Goal: Task Accomplishment & Management: Manage account settings

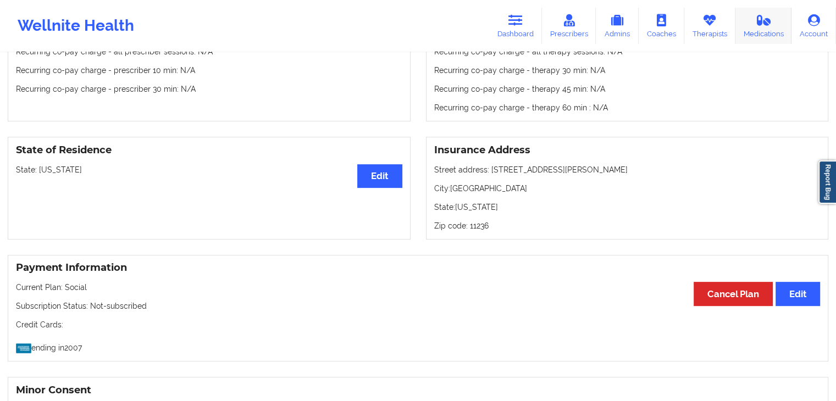
drag, startPoint x: 713, startPoint y: 27, endPoint x: 769, endPoint y: 42, distance: 58.7
click at [713, 27] on link "Therapists" at bounding box center [710, 26] width 51 height 36
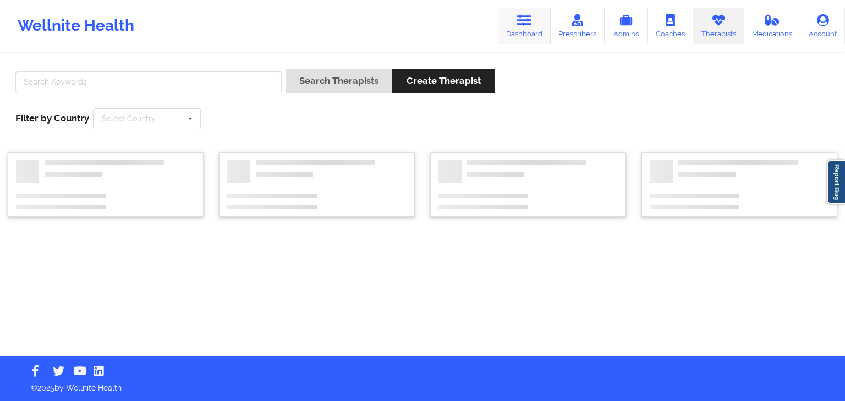
click at [534, 20] on link "Dashboard" at bounding box center [524, 26] width 53 height 36
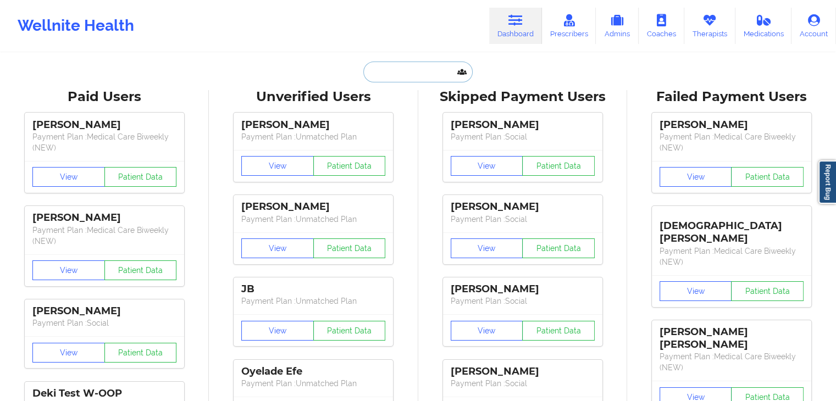
click at [410, 69] on input "text" at bounding box center [417, 72] width 109 height 21
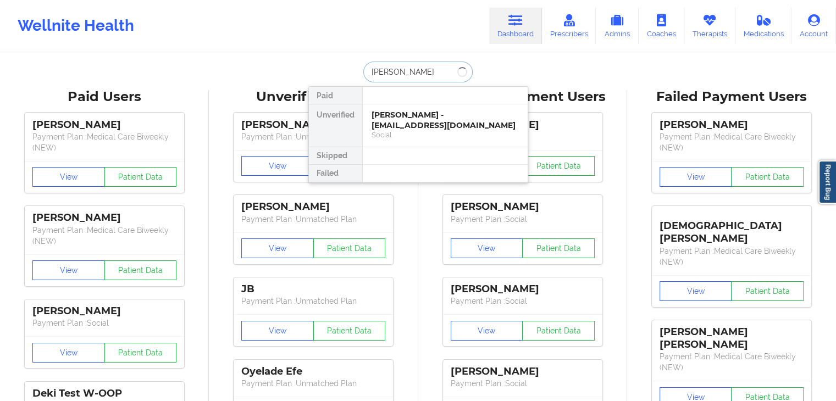
type input "[PERSON_NAME]"
click at [413, 141] on div "[PERSON_NAME] - [EMAIL_ADDRESS][DOMAIN_NAME] Social" at bounding box center [445, 125] width 165 height 42
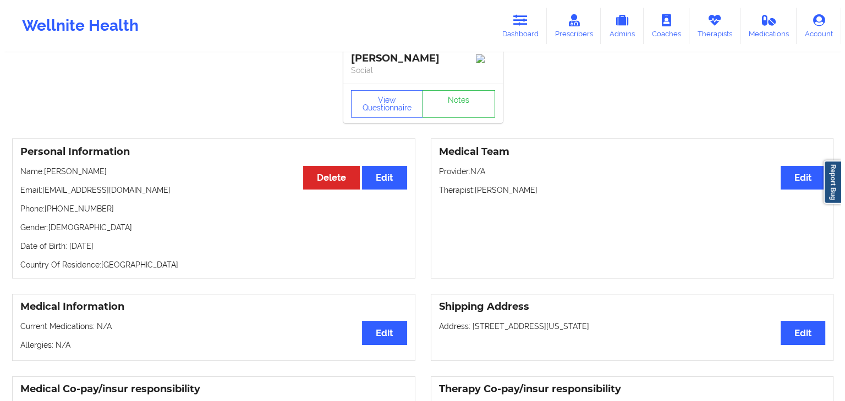
scroll to position [15, 0]
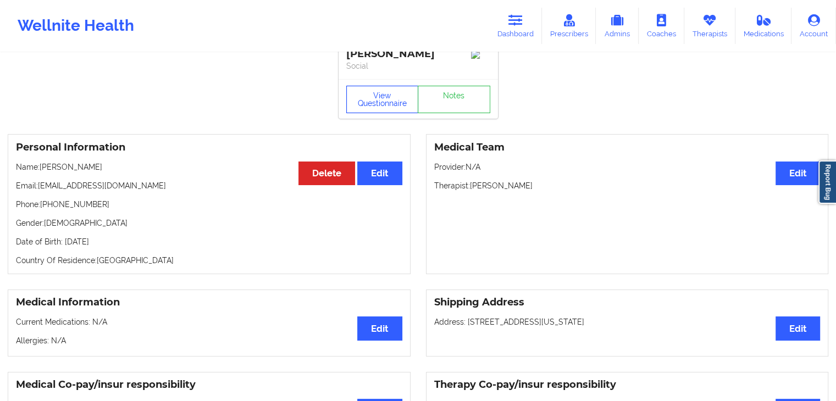
click at [396, 113] on button "View Questionnaire" at bounding box center [382, 99] width 73 height 27
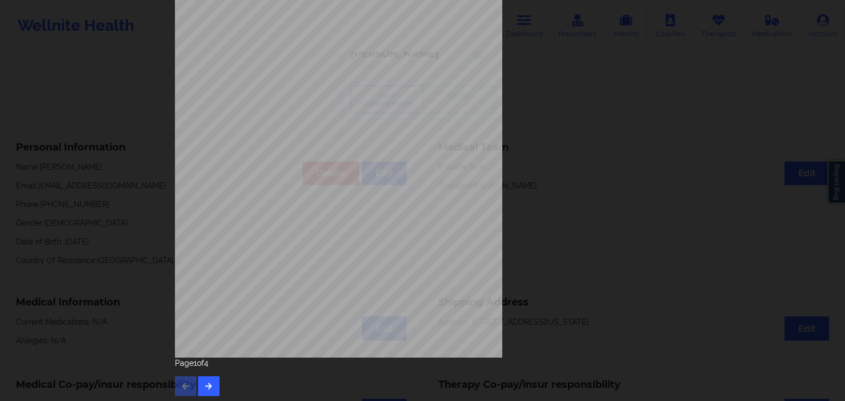
scroll to position [123, 0]
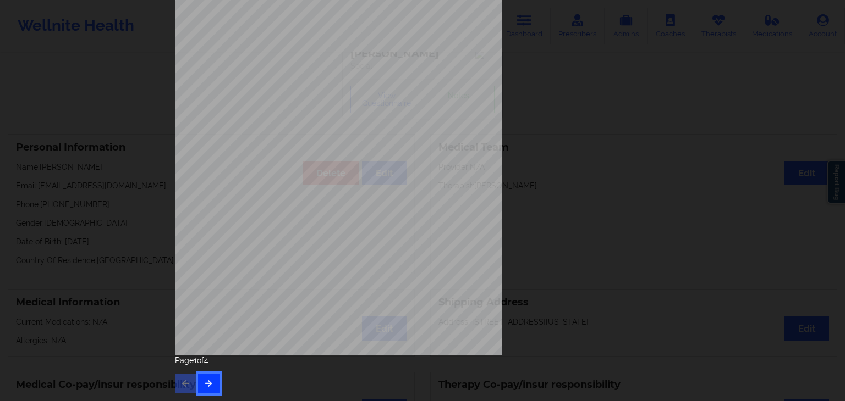
click at [210, 382] on icon "button" at bounding box center [208, 383] width 9 height 7
click at [211, 385] on button "button" at bounding box center [208, 384] width 21 height 20
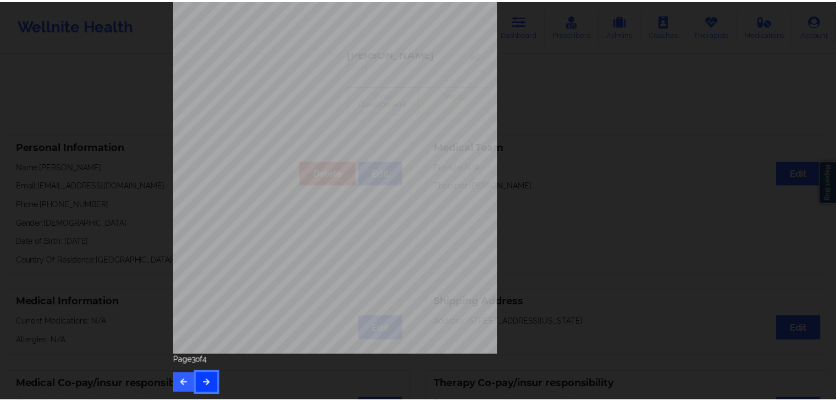
scroll to position [0, 0]
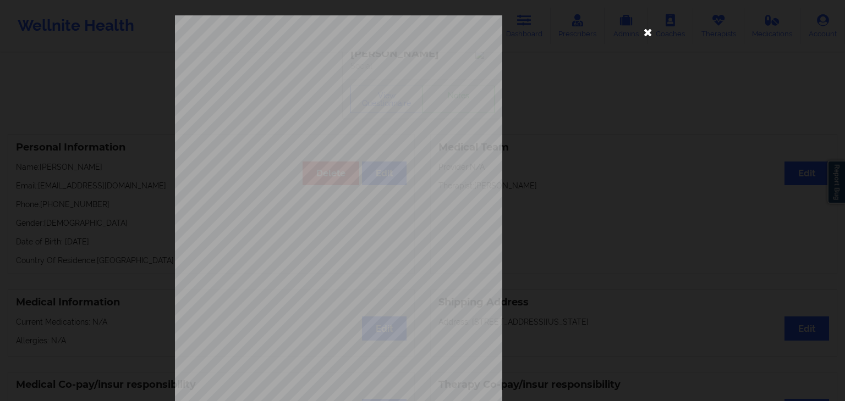
click at [651, 25] on icon at bounding box center [648, 32] width 18 height 18
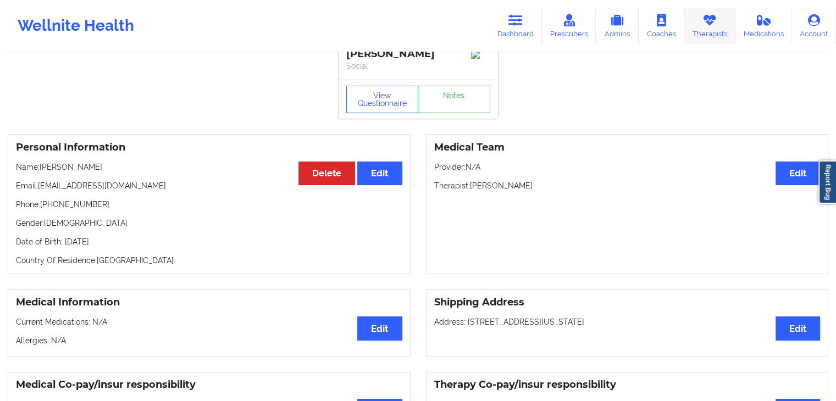
click at [715, 19] on icon at bounding box center [710, 20] width 14 height 12
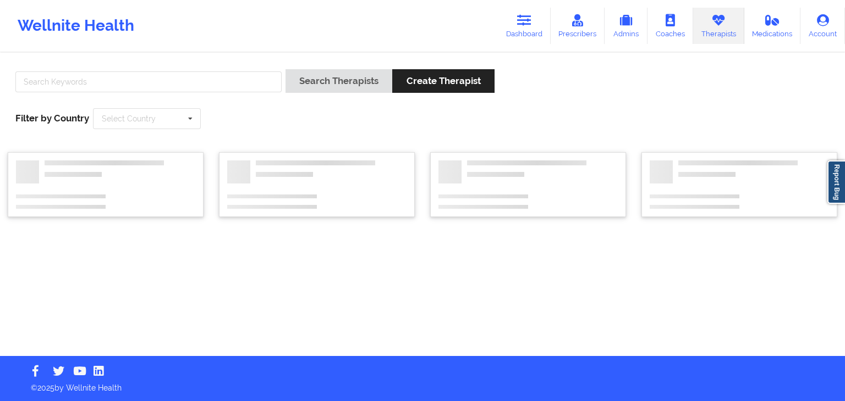
click at [221, 71] on div at bounding box center [149, 84] width 274 height 31
click at [217, 86] on input "text" at bounding box center [148, 81] width 266 height 21
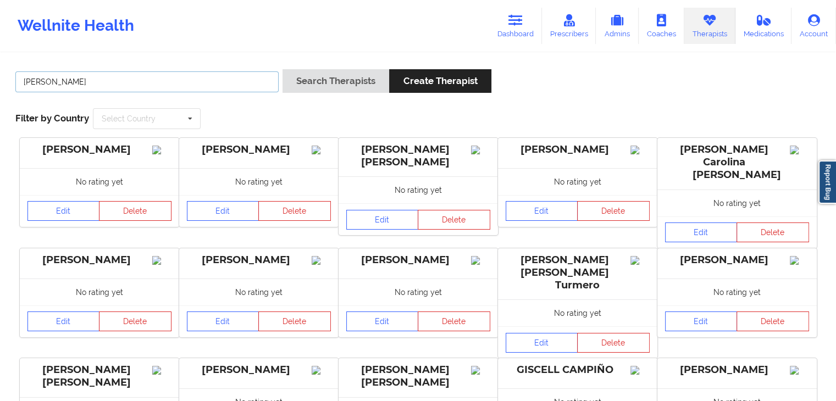
type input "[PERSON_NAME]"
click at [283, 69] on button "Search Therapists" at bounding box center [336, 81] width 107 height 24
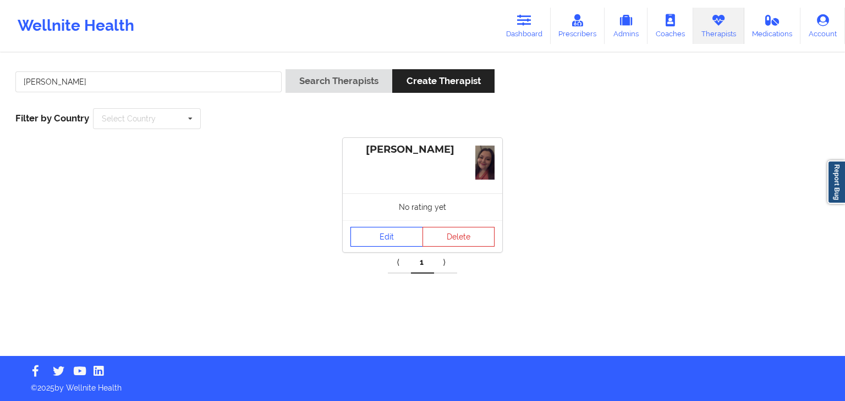
click at [385, 234] on link "Edit" at bounding box center [386, 237] width 73 height 20
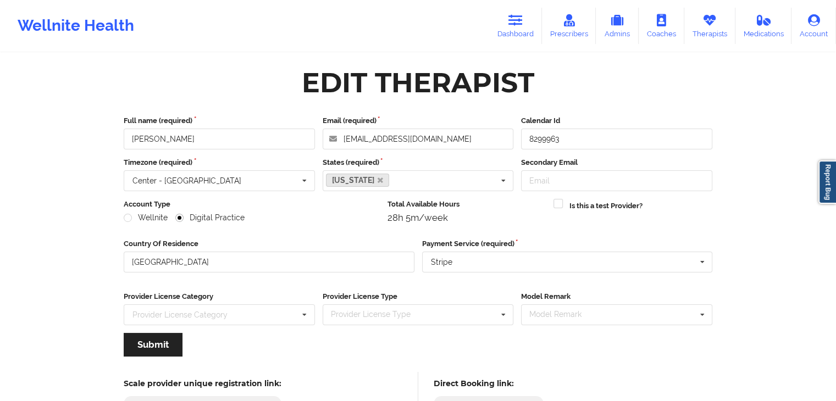
scroll to position [91, 0]
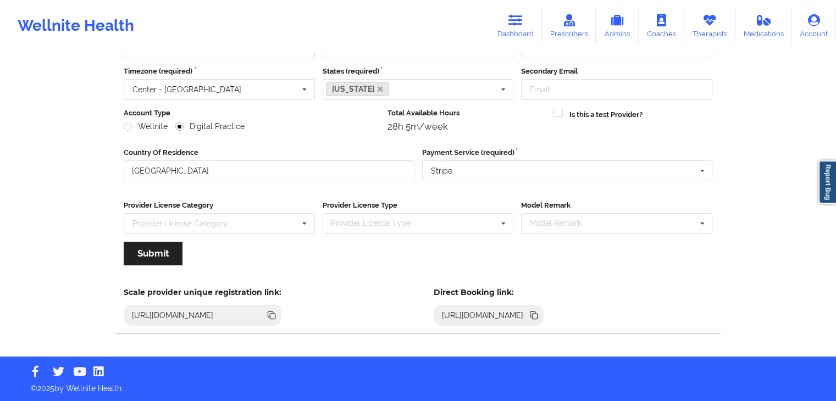
click at [528, 312] on div "[URL][DOMAIN_NAME]" at bounding box center [483, 315] width 91 height 11
click at [538, 314] on icon at bounding box center [534, 316] width 5 height 5
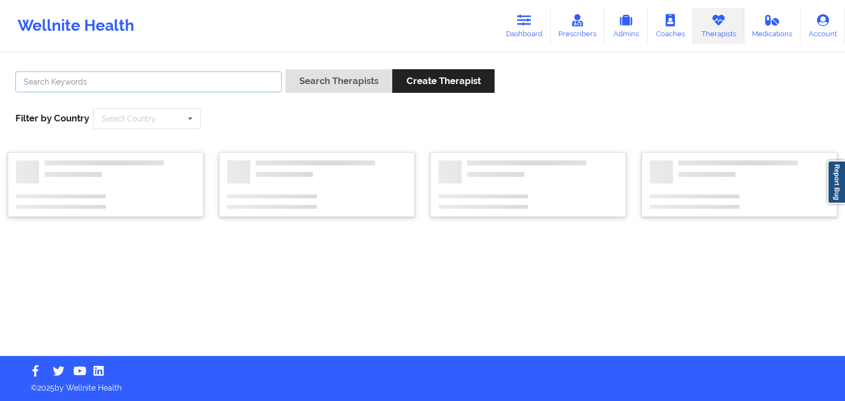
click at [146, 86] on input "text" at bounding box center [148, 81] width 266 height 21
type input "b"
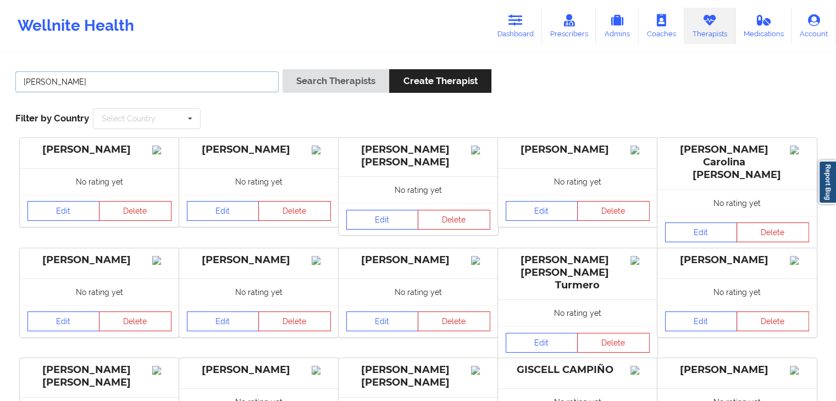
click at [283, 69] on button "Search Therapists" at bounding box center [336, 81] width 107 height 24
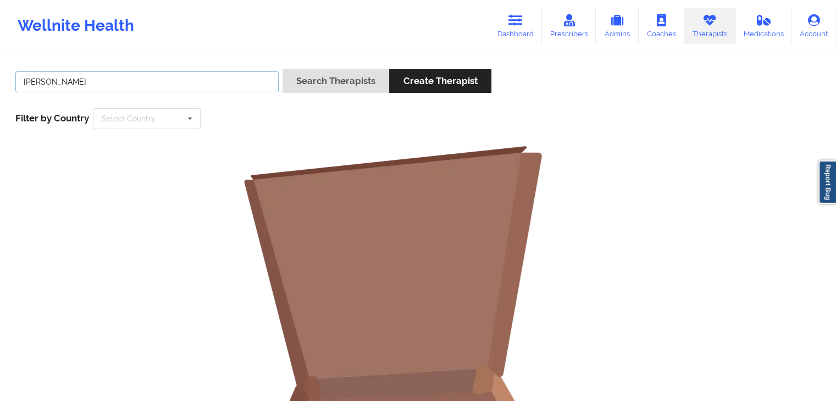
click at [119, 81] on input "[PERSON_NAME]" at bounding box center [146, 81] width 263 height 21
click at [283, 69] on button "Search Therapists" at bounding box center [336, 81] width 107 height 24
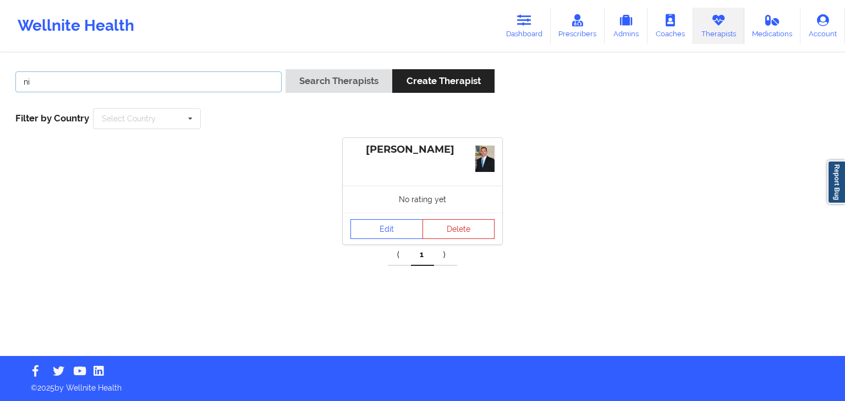
type input "n"
type input "aspen flow"
click at [285, 69] on button "Search Therapists" at bounding box center [338, 81] width 107 height 24
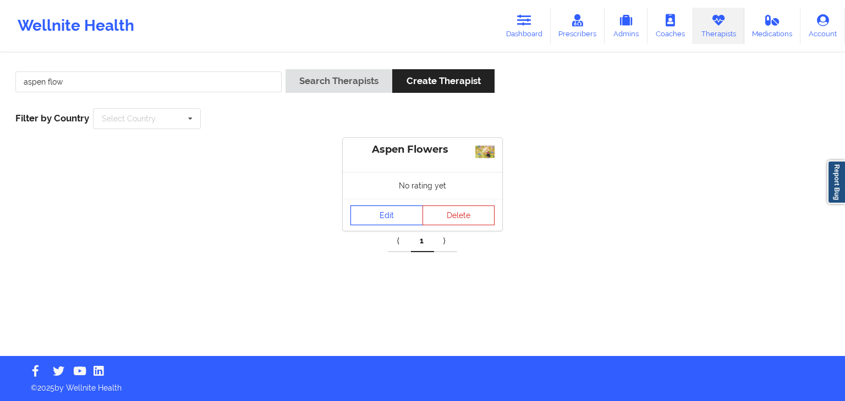
click at [382, 214] on link "Edit" at bounding box center [386, 216] width 73 height 20
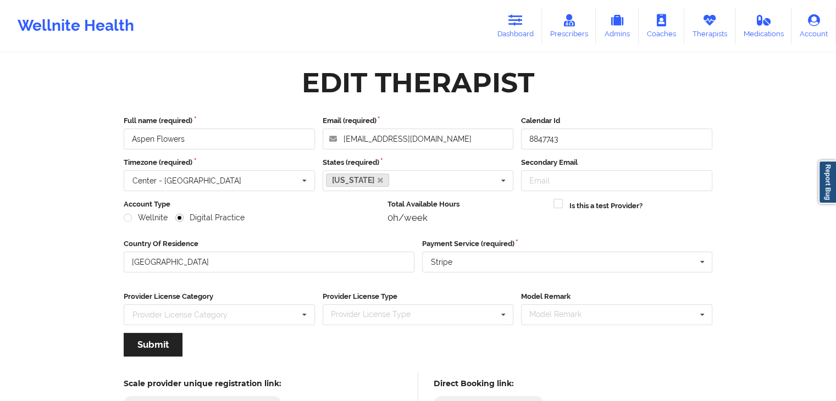
scroll to position [91, 0]
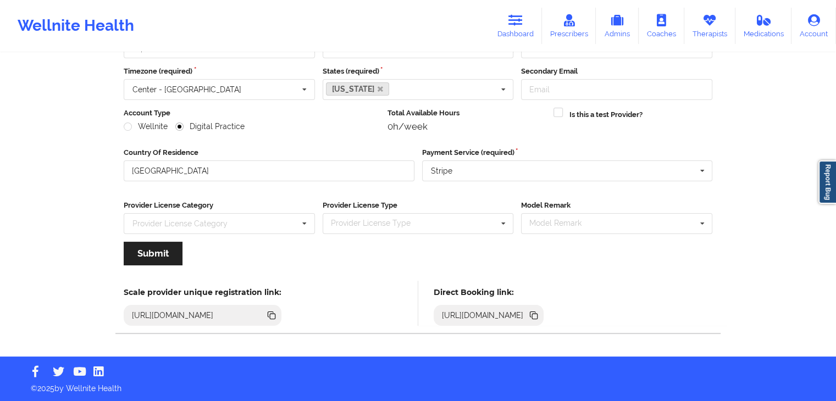
click at [538, 315] on icon at bounding box center [534, 316] width 5 height 5
drag, startPoint x: 528, startPoint y: 36, endPoint x: 749, endPoint y: 51, distance: 221.0
click at [528, 36] on link "Dashboard" at bounding box center [515, 26] width 53 height 36
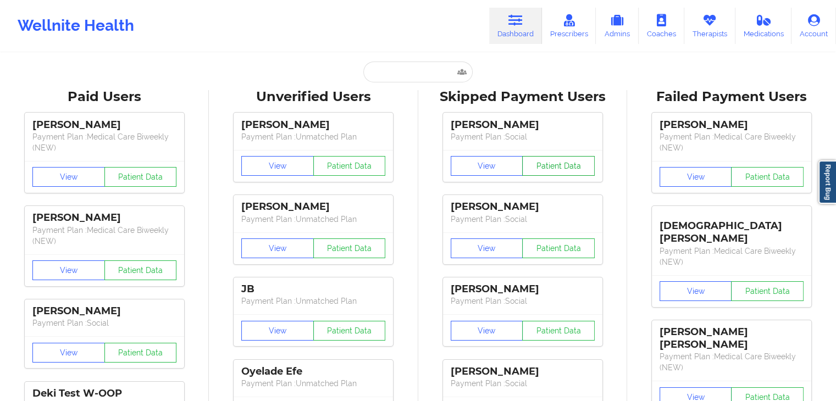
scroll to position [91, 0]
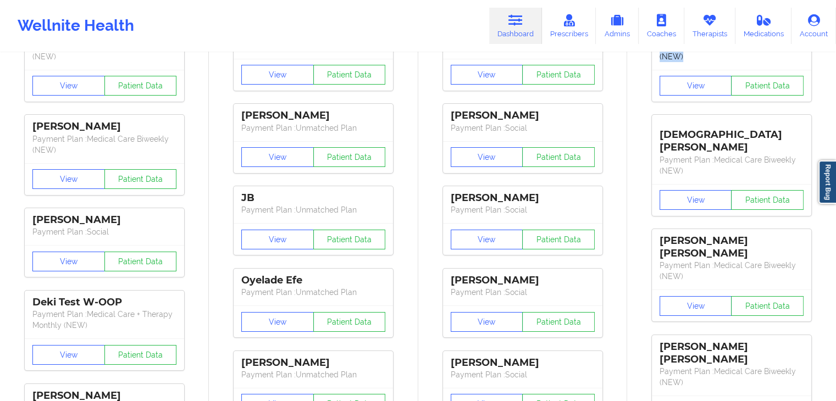
drag, startPoint x: 835, startPoint y: 55, endPoint x: 838, endPoint y: 48, distance: 7.4
click at [836, 48] on html "Wellnite Health Dashboard Prescribers Admins Coaches Therapists Medications Acc…" at bounding box center [418, 109] width 836 height 401
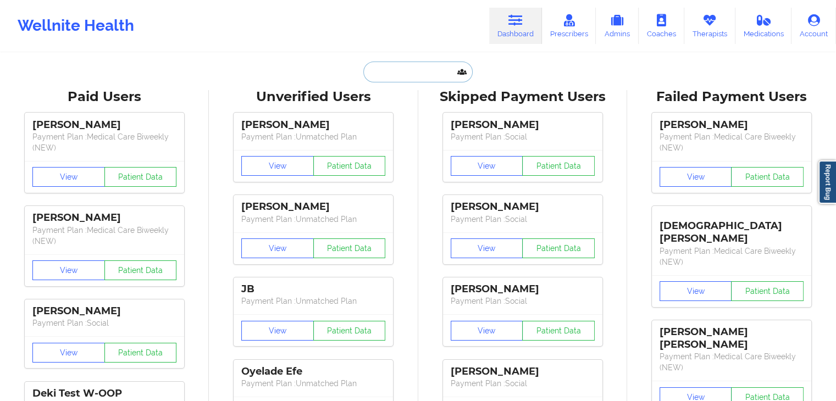
click at [443, 75] on input "text" at bounding box center [417, 72] width 109 height 21
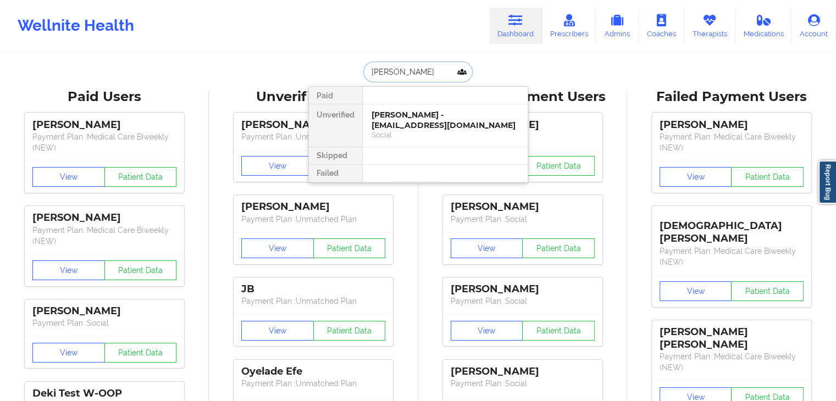
type input "[PERSON_NAME]"
click at [427, 122] on div "[PERSON_NAME] - [EMAIL_ADDRESS][DOMAIN_NAME]" at bounding box center [445, 120] width 147 height 20
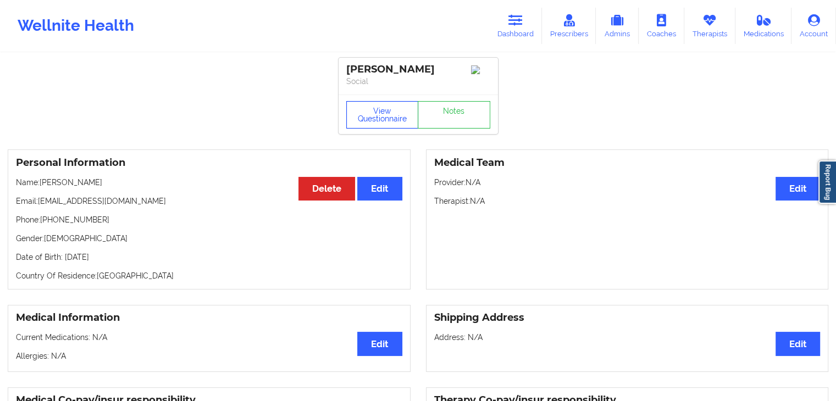
click at [393, 114] on button "View Questionnaire" at bounding box center [382, 114] width 73 height 27
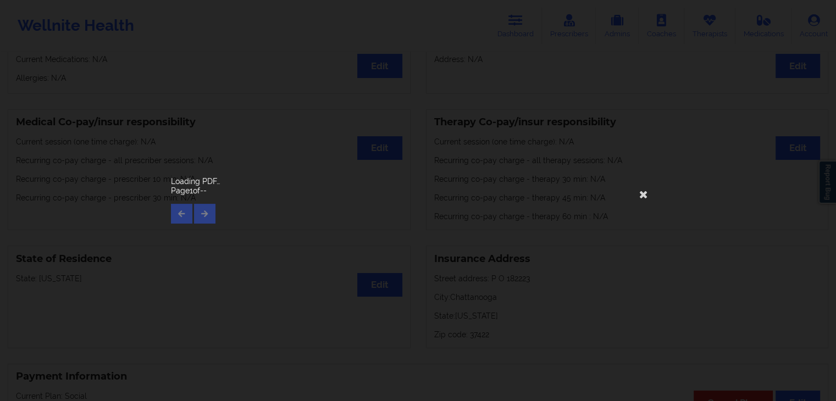
drag, startPoint x: 842, startPoint y: 70, endPoint x: 839, endPoint y: 170, distance: 100.7
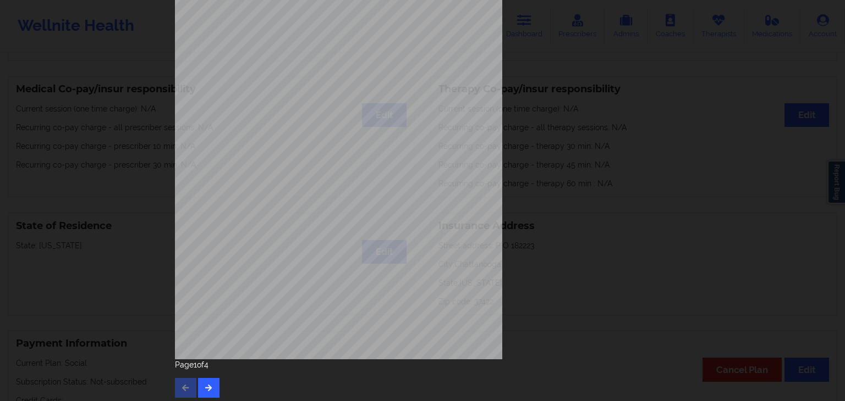
scroll to position [123, 0]
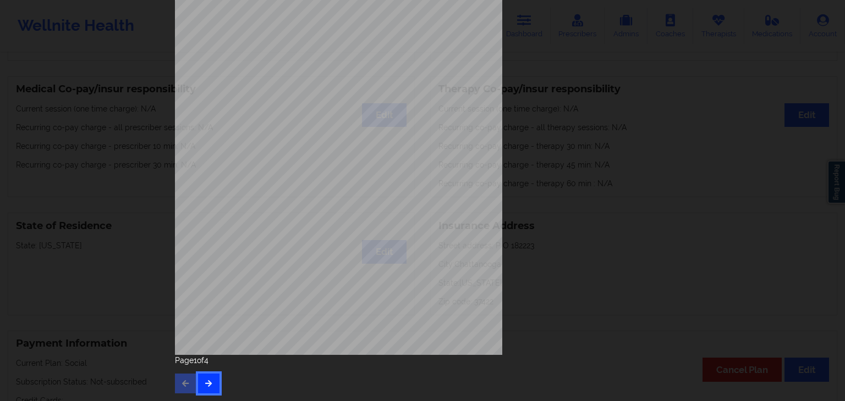
click at [204, 386] on icon "button" at bounding box center [208, 383] width 9 height 7
click at [204, 385] on icon "button" at bounding box center [208, 383] width 9 height 7
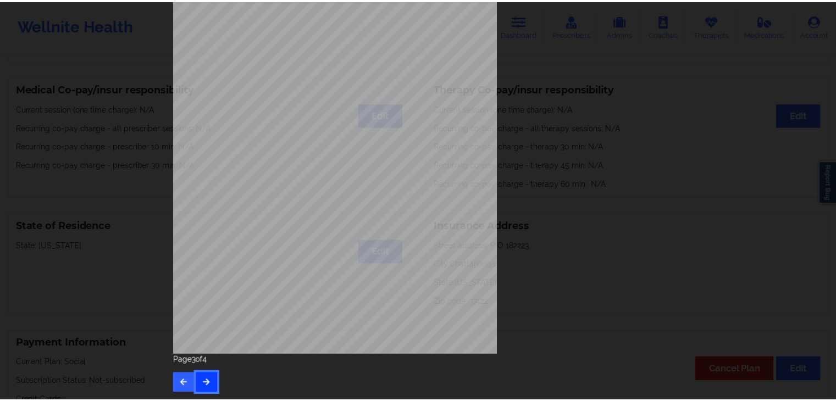
scroll to position [0, 0]
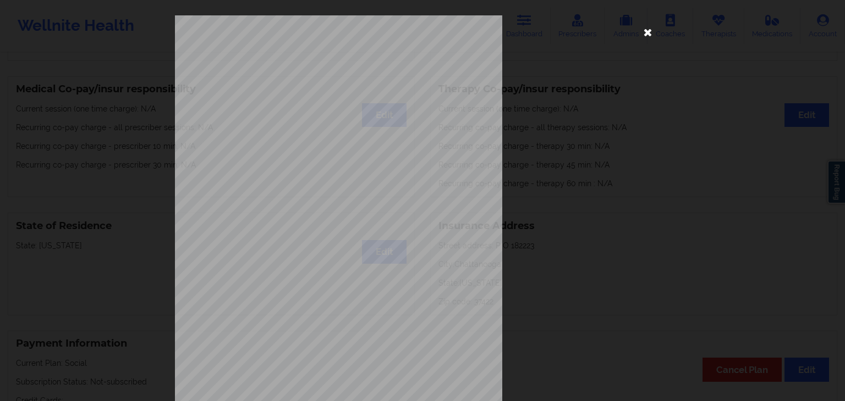
click at [646, 27] on icon at bounding box center [648, 32] width 18 height 18
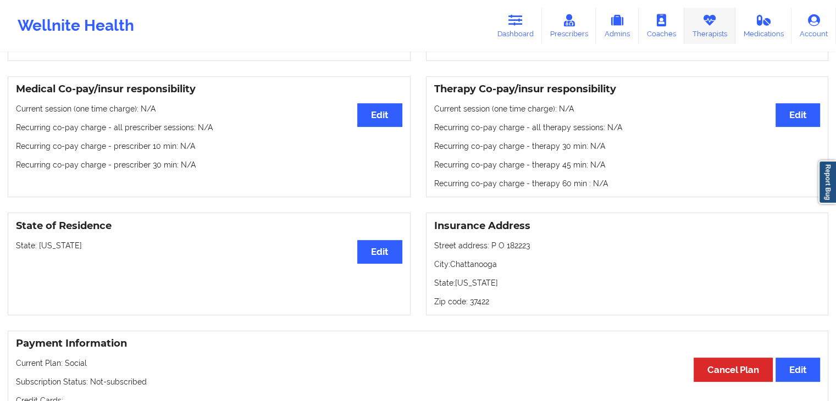
click at [708, 20] on icon at bounding box center [710, 20] width 14 height 12
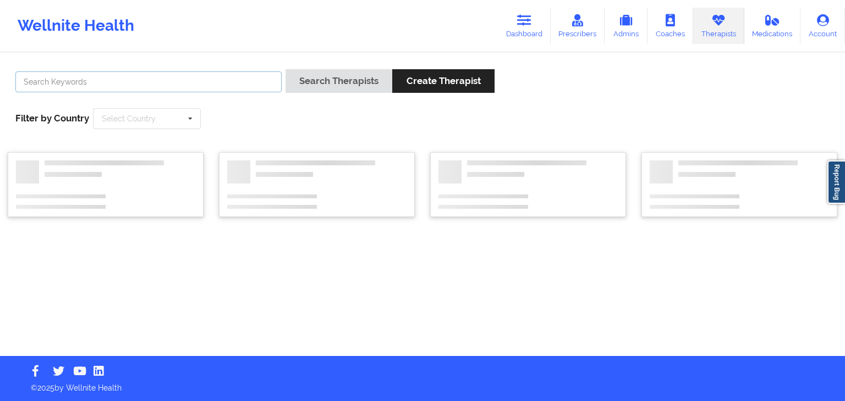
click at [257, 75] on input "text" at bounding box center [148, 81] width 266 height 21
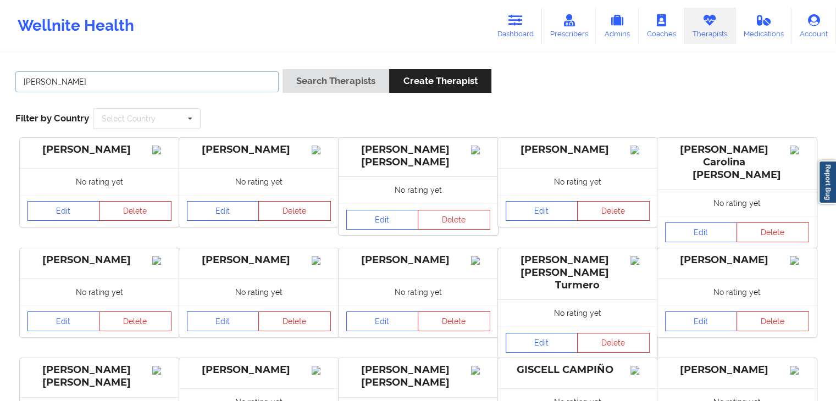
type input "[PERSON_NAME]"
click at [283, 69] on button "Search Therapists" at bounding box center [336, 81] width 107 height 24
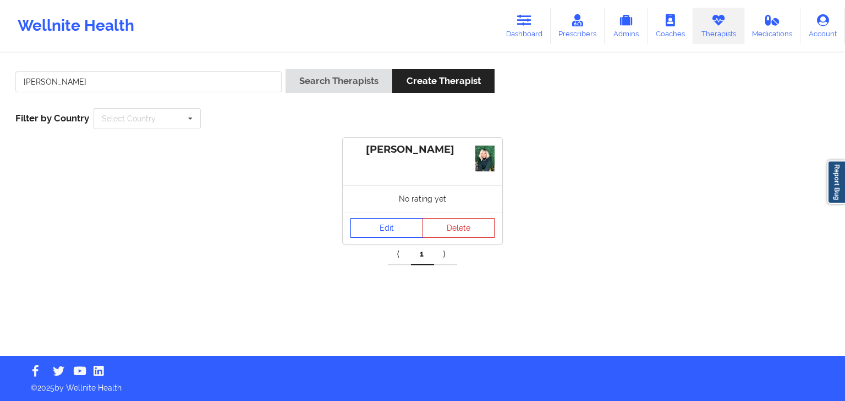
click at [374, 229] on link "Edit" at bounding box center [386, 228] width 73 height 20
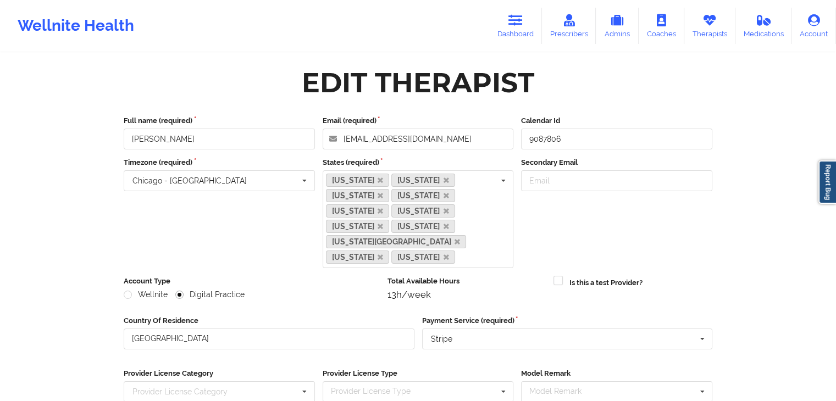
scroll to position [152, 0]
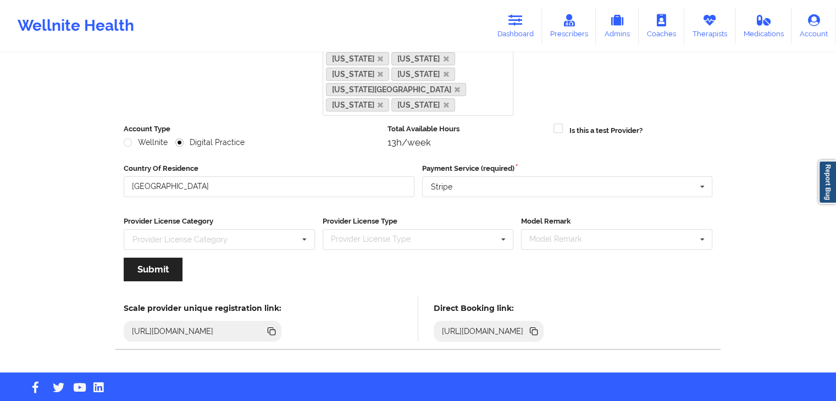
click at [540, 325] on icon at bounding box center [534, 331] width 12 height 12
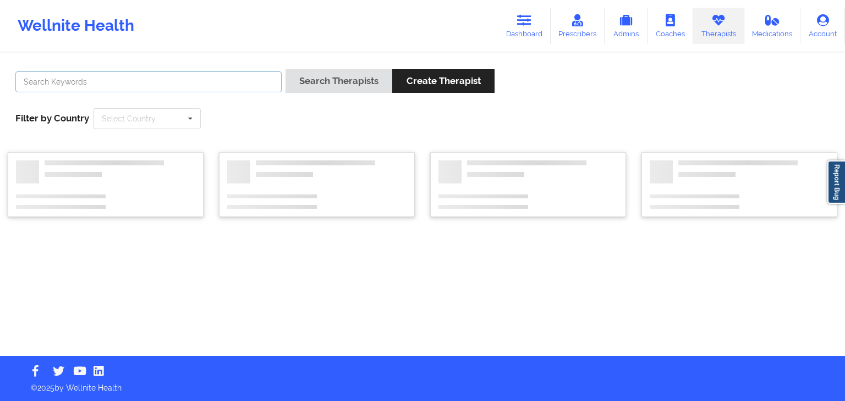
click at [108, 84] on input "text" at bounding box center [148, 81] width 266 height 21
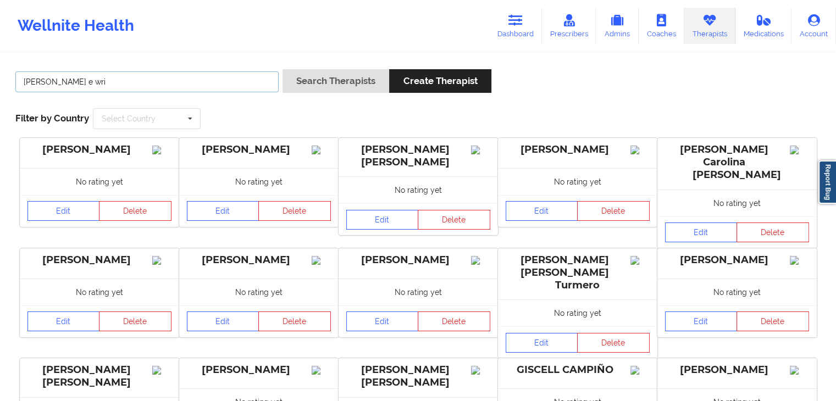
click at [283, 69] on button "Search Therapists" at bounding box center [336, 81] width 107 height 24
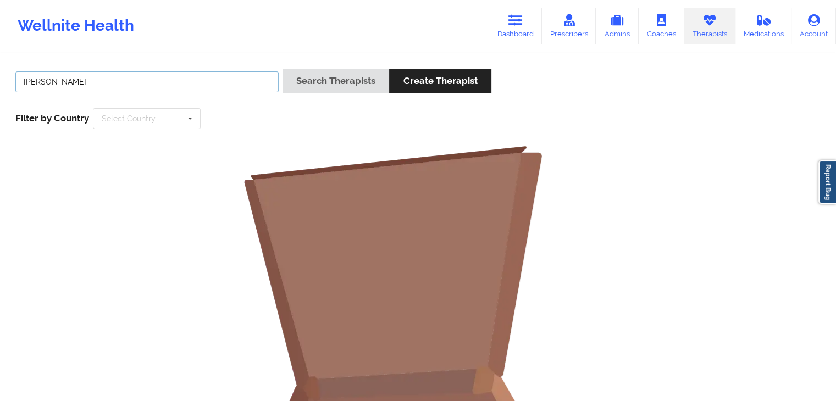
type input "[PERSON_NAME]"
click at [283, 69] on button "Search Therapists" at bounding box center [336, 81] width 107 height 24
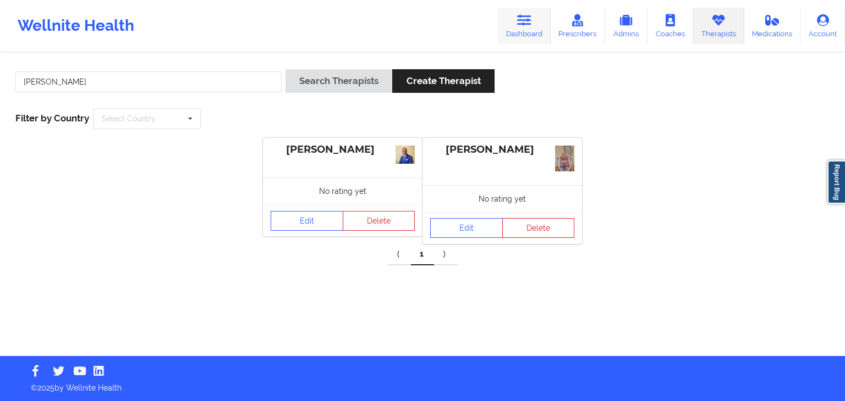
click at [531, 20] on icon at bounding box center [524, 20] width 14 height 12
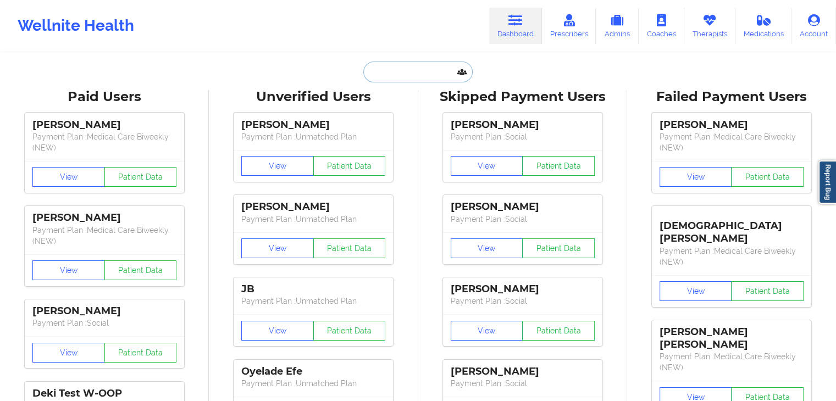
click at [412, 71] on input "text" at bounding box center [417, 72] width 109 height 21
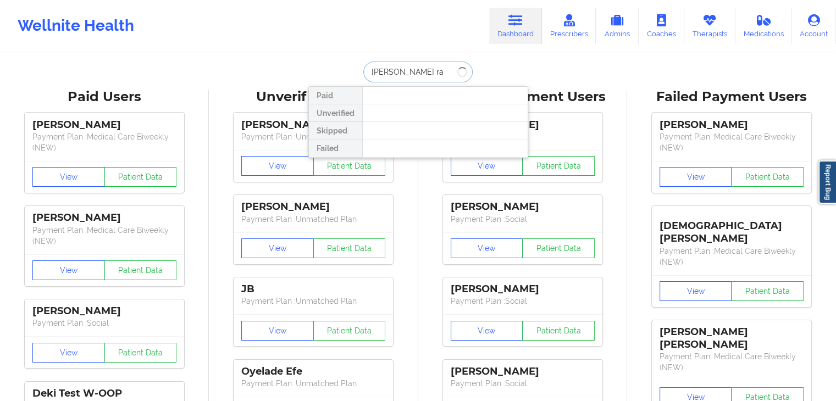
type input "[PERSON_NAME]"
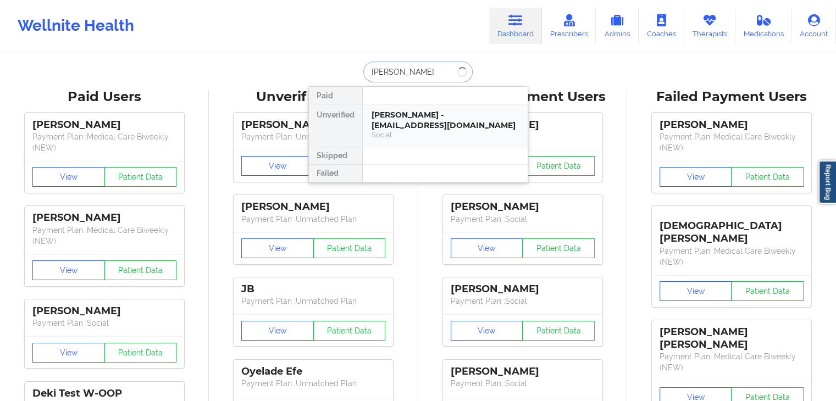
click at [413, 117] on div "[PERSON_NAME] - [EMAIL_ADDRESS][DOMAIN_NAME]" at bounding box center [445, 120] width 147 height 20
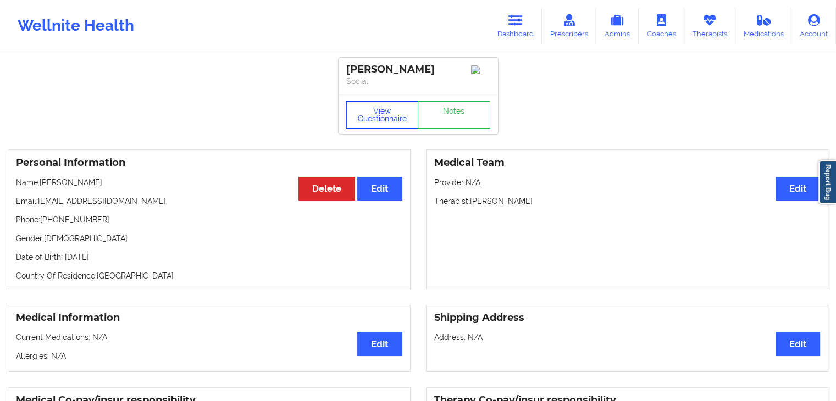
click at [390, 111] on button "View Questionnaire" at bounding box center [382, 114] width 73 height 27
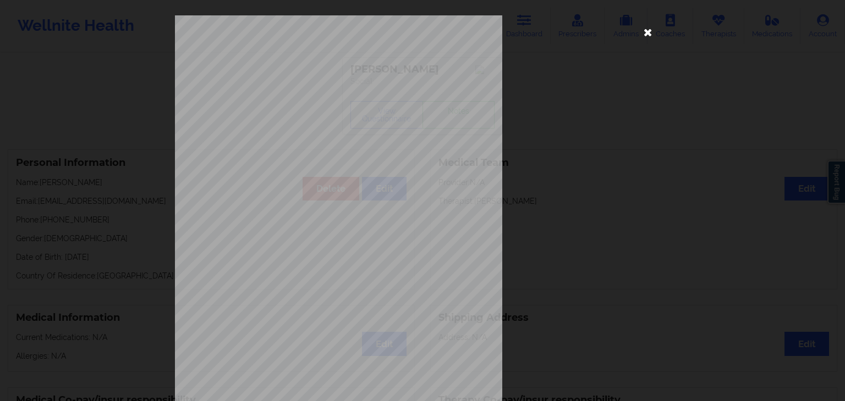
click at [652, 29] on icon at bounding box center [648, 32] width 18 height 18
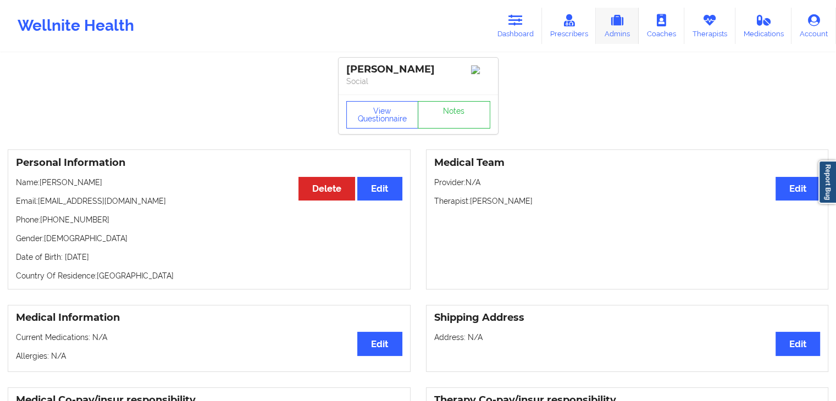
drag, startPoint x: 717, startPoint y: 19, endPoint x: 638, endPoint y: 23, distance: 79.3
click at [717, 19] on icon at bounding box center [710, 20] width 14 height 12
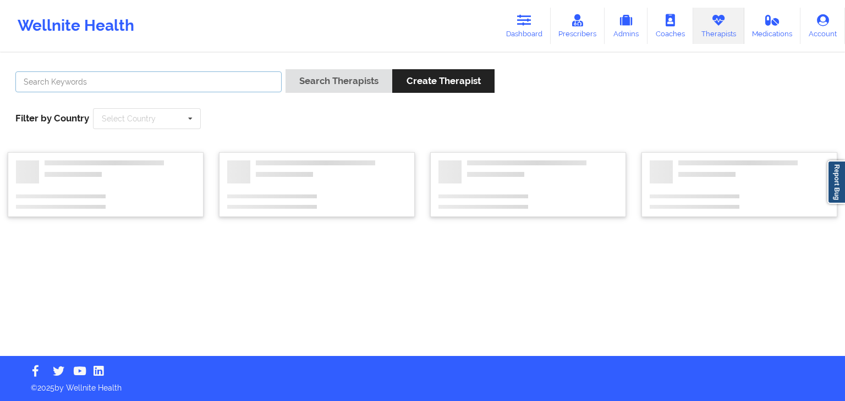
click at [245, 80] on input "text" at bounding box center [148, 81] width 266 height 21
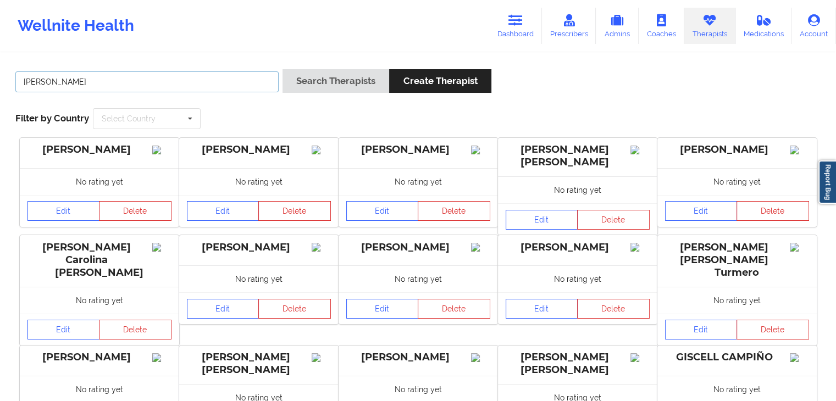
type input "[PERSON_NAME]"
click at [283, 69] on button "Search Therapists" at bounding box center [336, 81] width 107 height 24
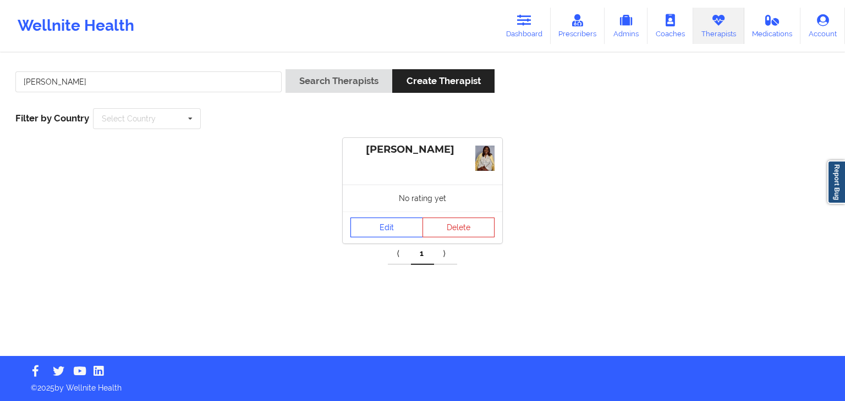
click at [363, 227] on link "Edit" at bounding box center [386, 228] width 73 height 20
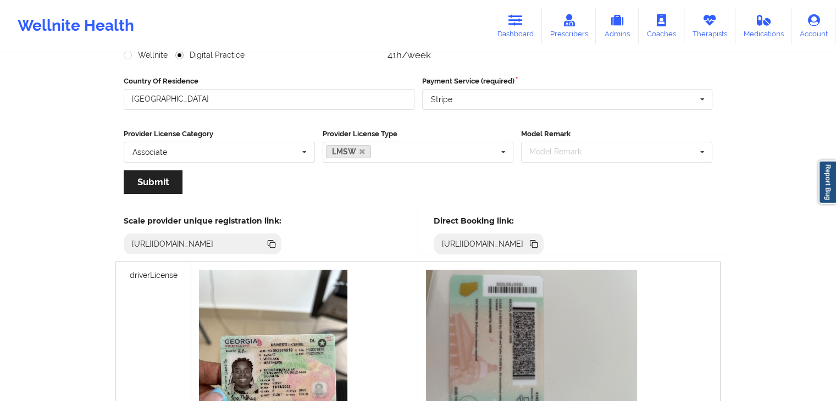
scroll to position [190, 0]
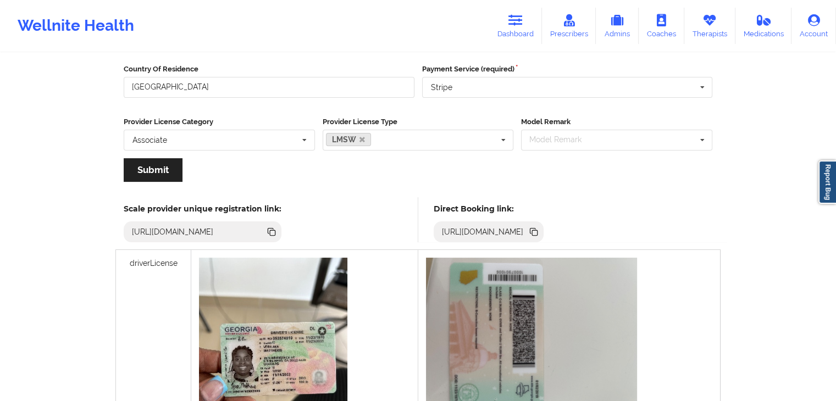
click at [538, 233] on icon at bounding box center [534, 232] width 5 height 5
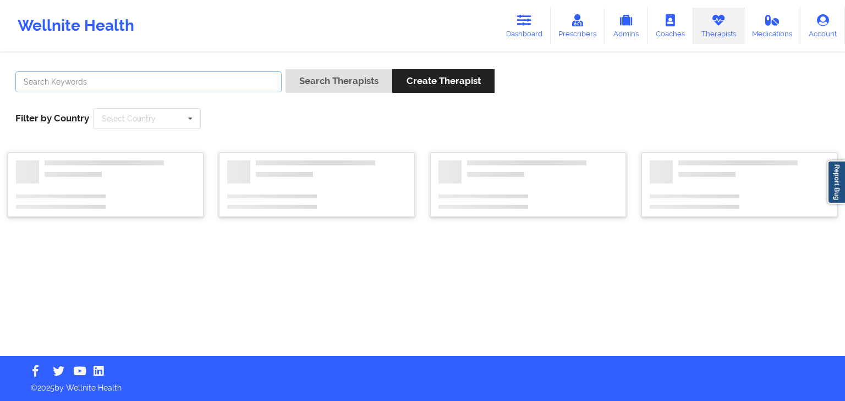
click at [139, 84] on input "text" at bounding box center [148, 81] width 266 height 21
type input "[PERSON_NAME]"
click at [285, 69] on button "Search Therapists" at bounding box center [338, 81] width 107 height 24
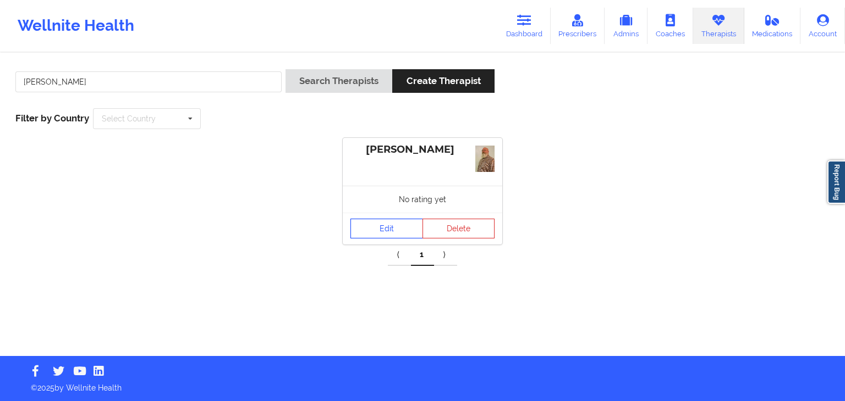
click at [385, 236] on link "Edit" at bounding box center [386, 229] width 73 height 20
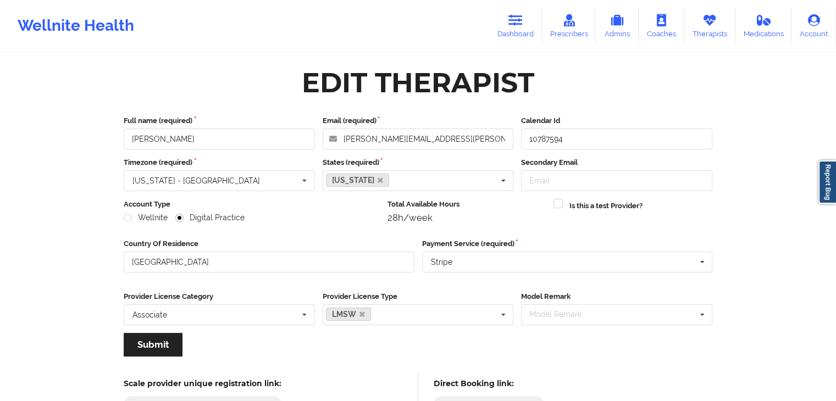
scroll to position [236, 0]
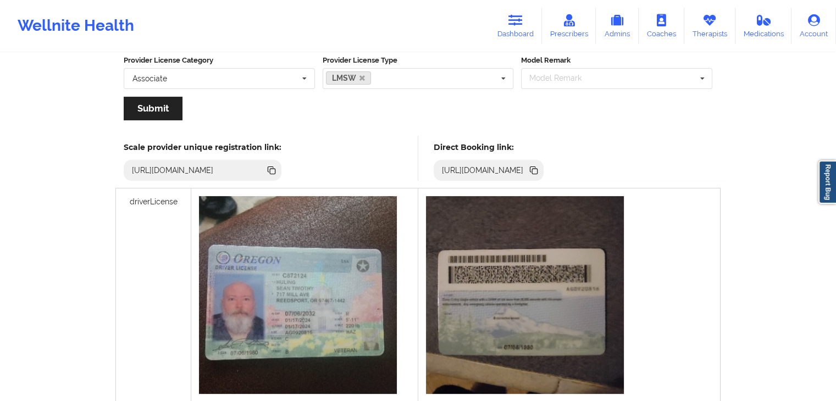
click at [536, 167] on icon at bounding box center [533, 169] width 5 height 5
click at [521, 17] on icon at bounding box center [516, 20] width 14 height 12
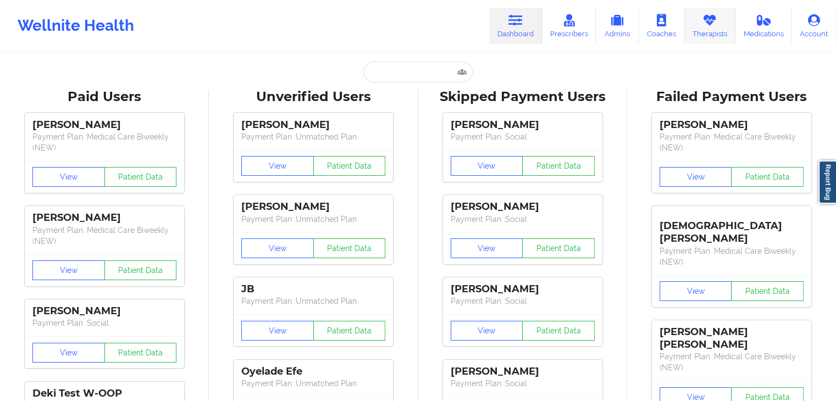
click at [710, 35] on link "Therapists" at bounding box center [710, 26] width 51 height 36
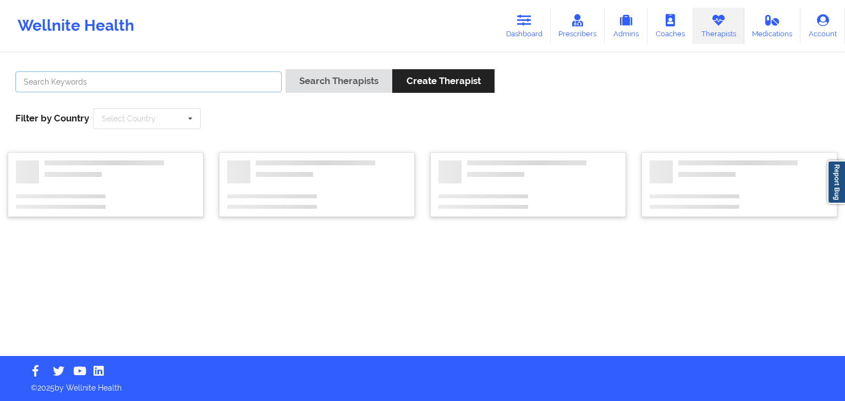
click at [244, 84] on input "text" at bounding box center [148, 81] width 266 height 21
type input "[PERSON_NAME]"
click at [285, 69] on button "Search Therapists" at bounding box center [338, 81] width 107 height 24
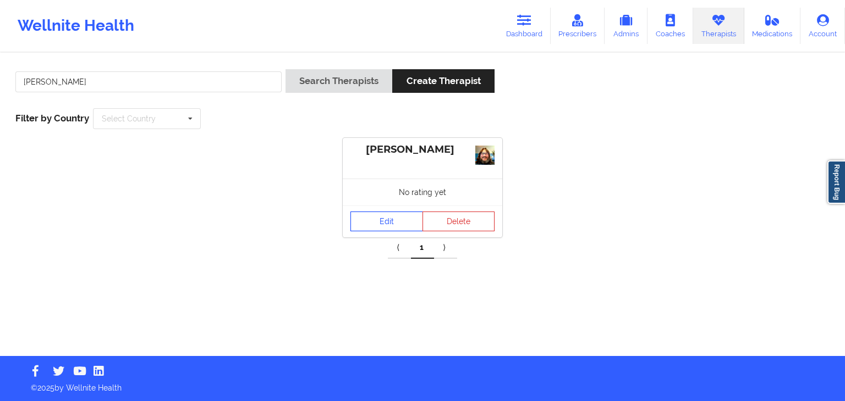
click at [385, 225] on link "Edit" at bounding box center [386, 222] width 73 height 20
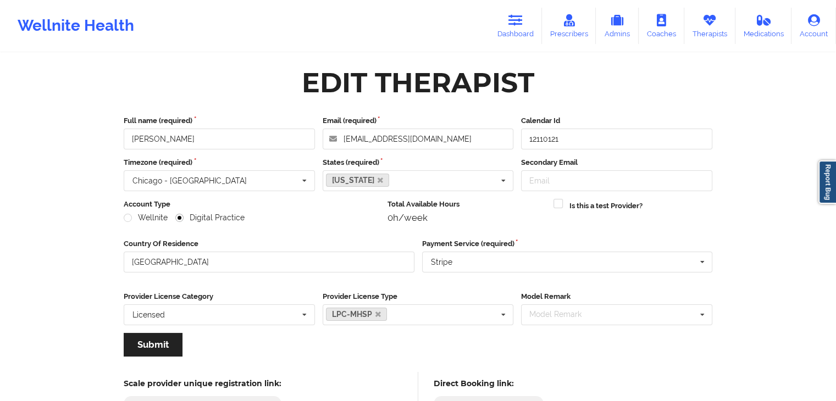
scroll to position [185, 0]
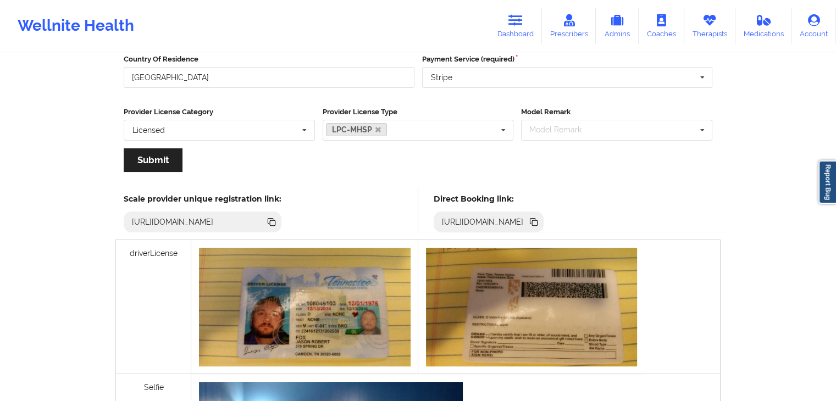
click at [536, 222] on icon at bounding box center [533, 220] width 5 height 5
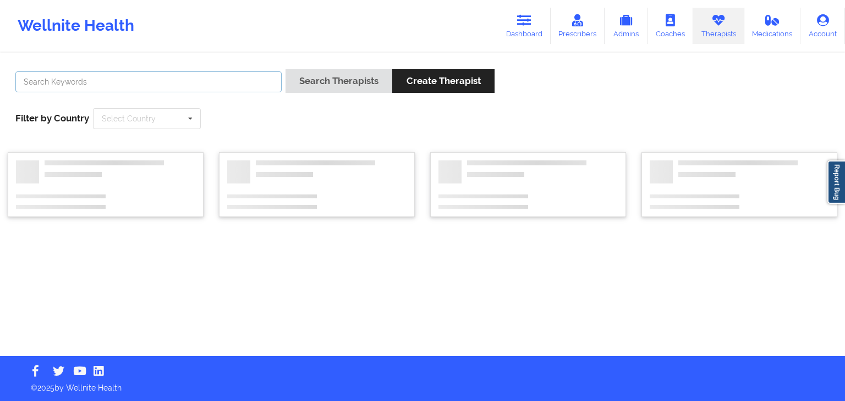
click at [133, 84] on input "text" at bounding box center [148, 81] width 266 height 21
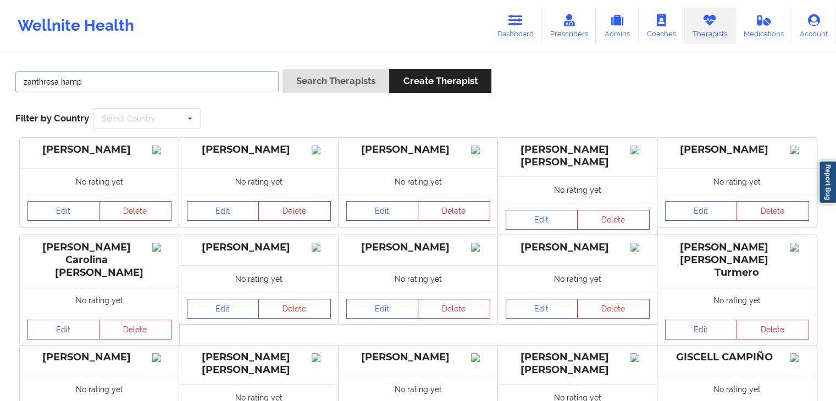
click at [283, 69] on button "Search Therapists" at bounding box center [336, 81] width 107 height 24
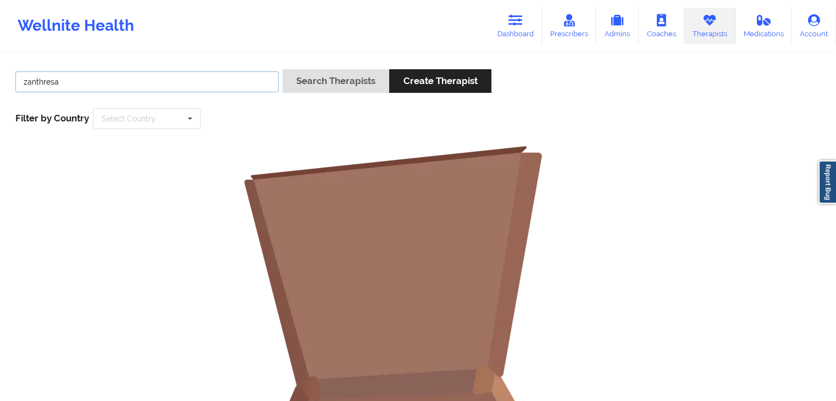
type input "zanthresa"
click at [283, 69] on button "Search Therapists" at bounding box center [336, 81] width 107 height 24
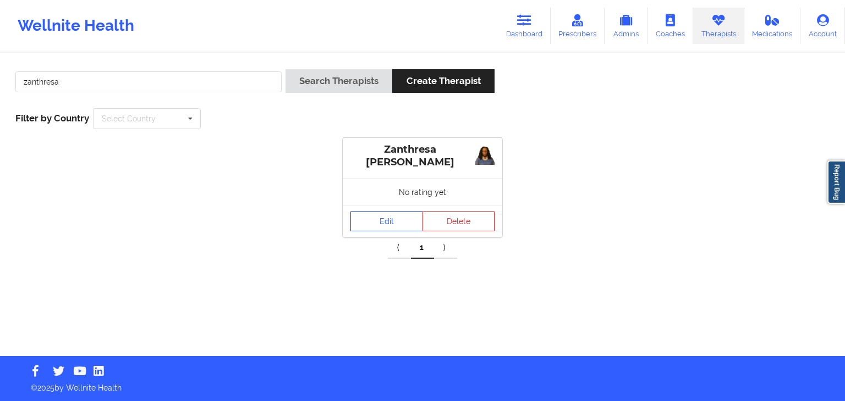
click at [387, 220] on link "Edit" at bounding box center [386, 222] width 73 height 20
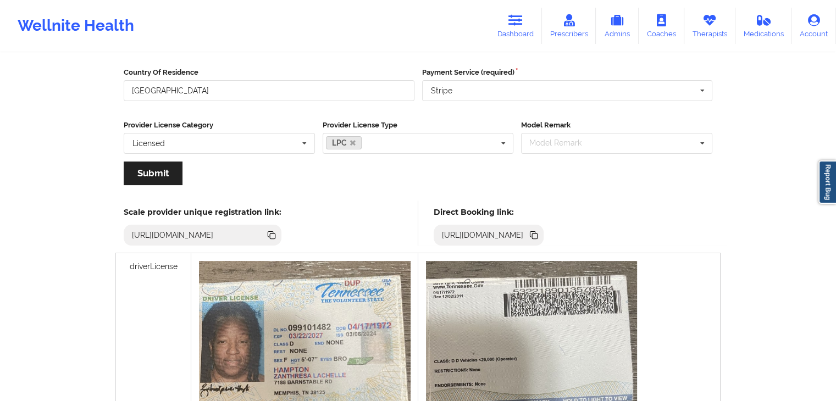
scroll to position [255, 0]
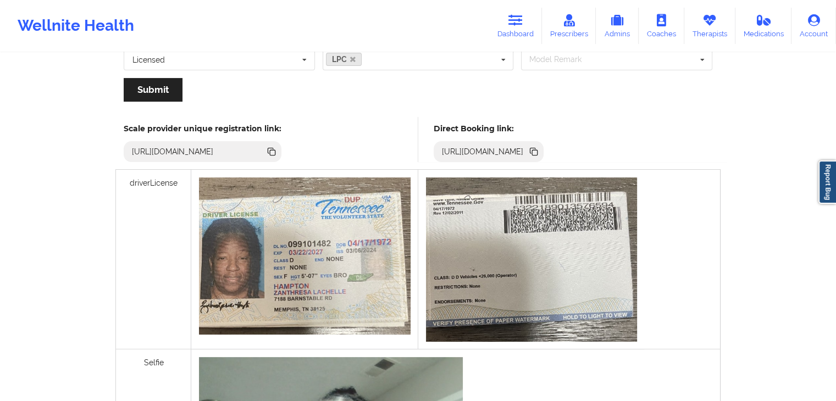
click at [536, 148] on icon at bounding box center [533, 150] width 5 height 5
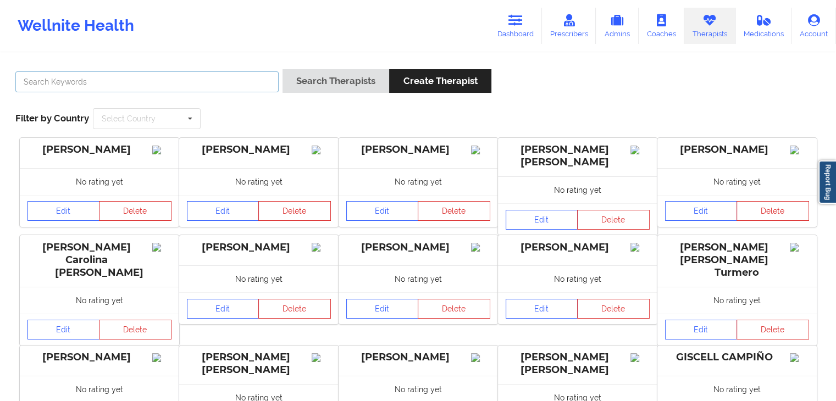
click at [181, 82] on input "text" at bounding box center [146, 81] width 263 height 21
type input "[PERSON_NAME]"
click at [283, 69] on button "Search Therapists" at bounding box center [336, 81] width 107 height 24
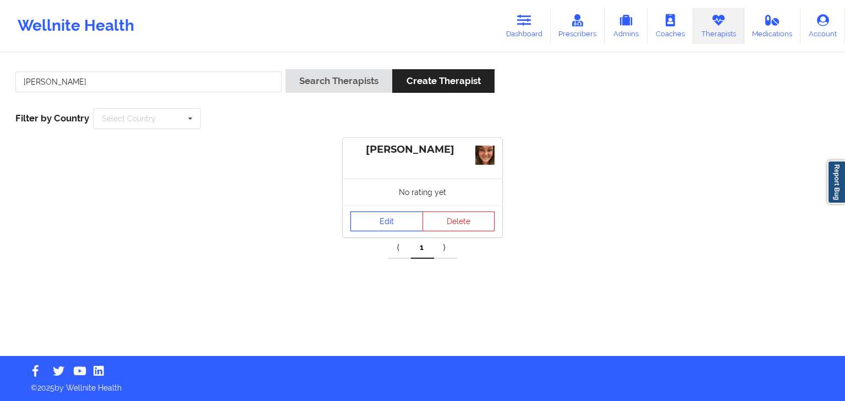
click at [374, 223] on link "Edit" at bounding box center [386, 222] width 73 height 20
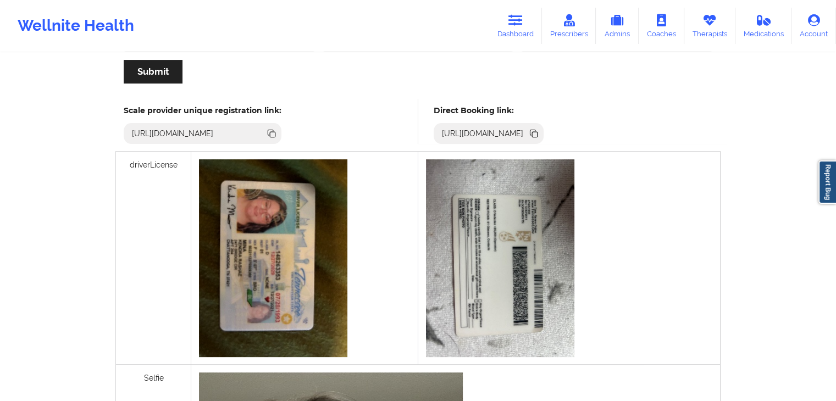
scroll to position [304, 0]
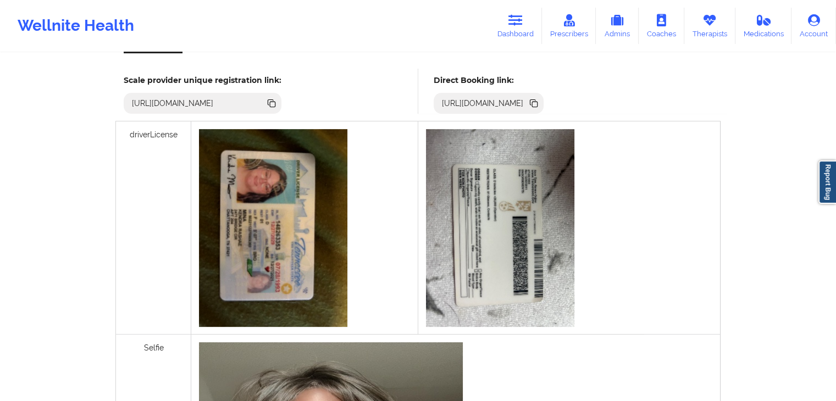
click at [538, 102] on icon at bounding box center [534, 104] width 5 height 5
